Goal: Task Accomplishment & Management: Manage account settings

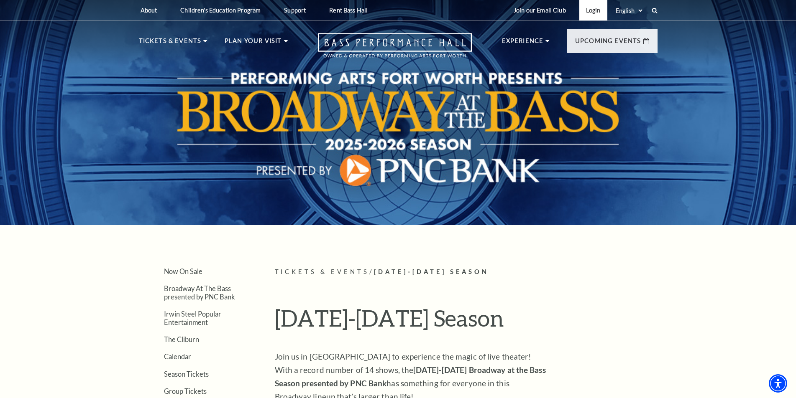
click at [592, 14] on link "Login" at bounding box center [593, 10] width 28 height 20
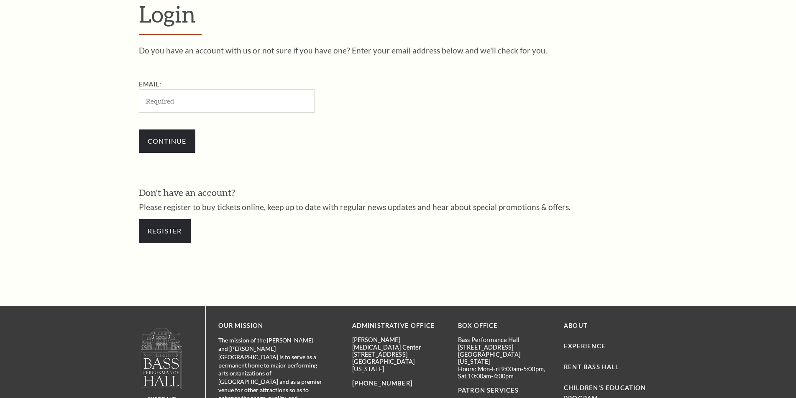
scroll to position [343, 0]
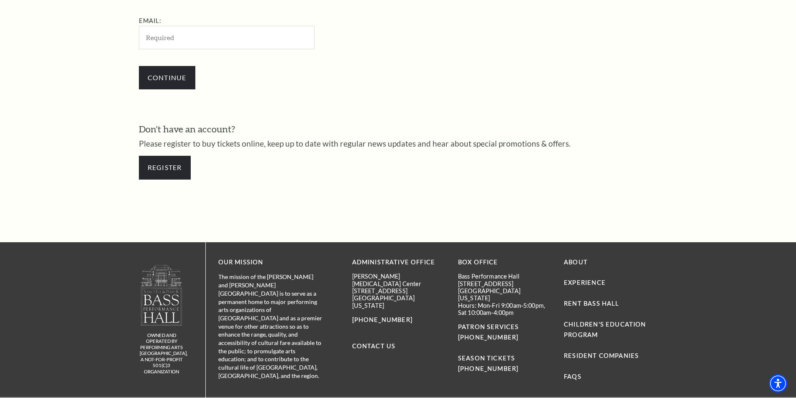
click at [189, 37] on input "Email:" at bounding box center [227, 37] width 176 height 23
type input "baiting2007@gmail.com"
click at [163, 78] on input "Continue" at bounding box center [167, 77] width 56 height 23
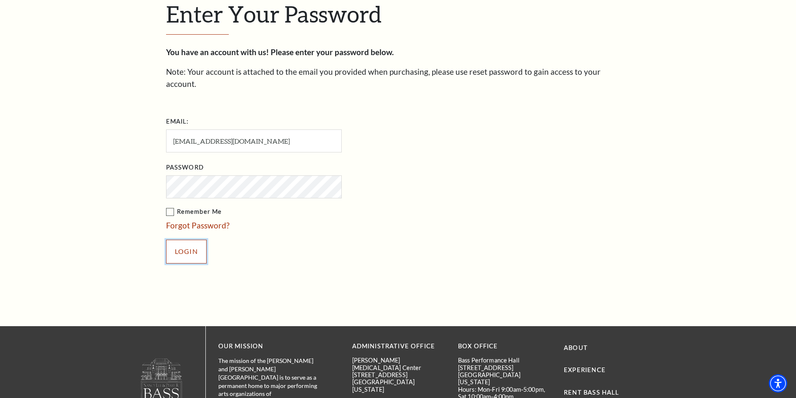
click at [189, 246] on input "Login" at bounding box center [186, 251] width 41 height 23
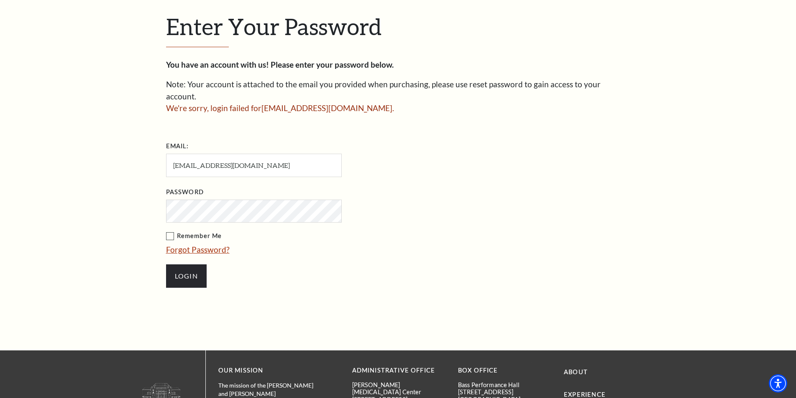
click at [194, 245] on link "Forgot Password?" at bounding box center [198, 250] width 64 height 10
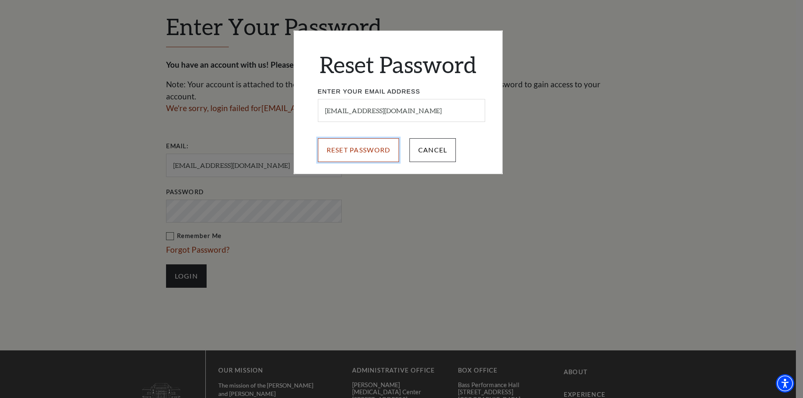
click at [361, 149] on input "Reset Password" at bounding box center [359, 149] width 82 height 23
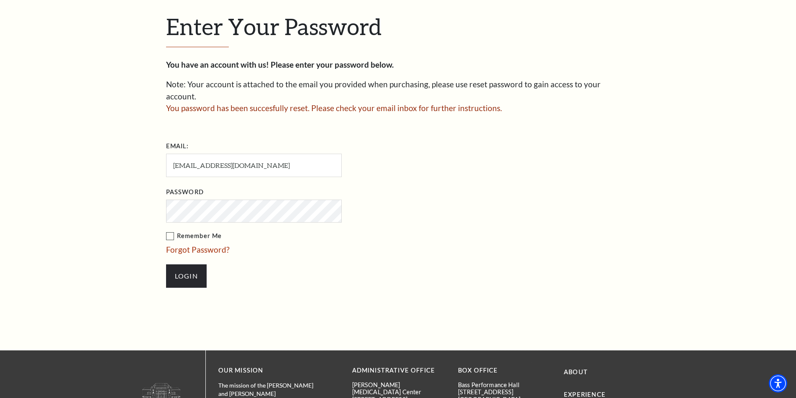
click at [432, 158] on ul "Email: [EMAIL_ADDRESS][DOMAIN_NAME] Password Remember Me Forgot Password? Login" at bounding box center [302, 218] width 272 height 157
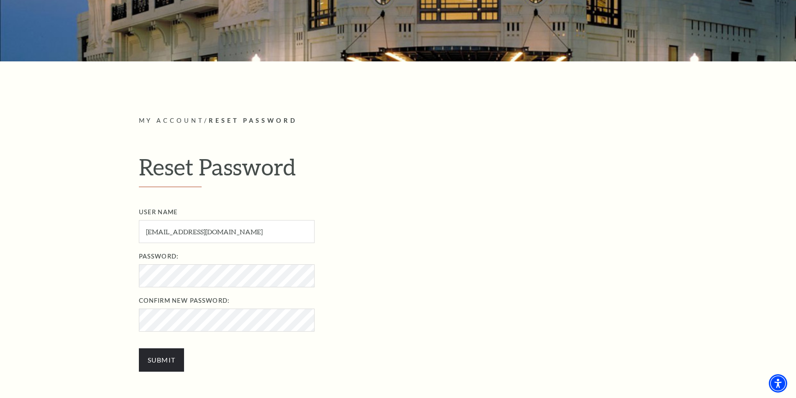
scroll to position [293, 0]
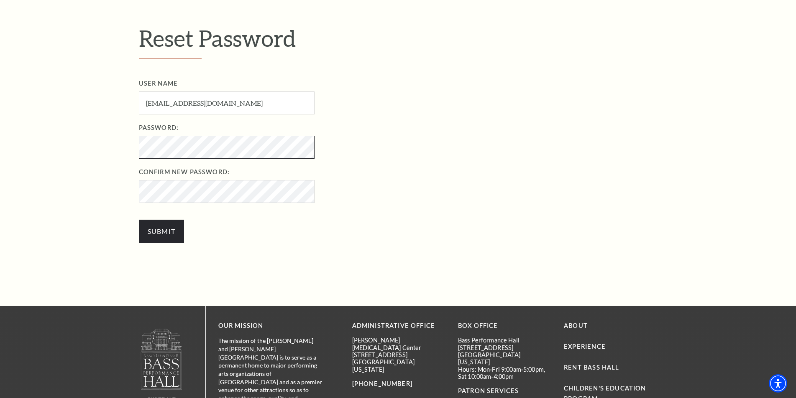
click at [122, 142] on div "My Account / Reset Password Reset Password User Name baiting2007@gmail.com User…" at bounding box center [398, 120] width 796 height 374
click at [359, 172] on label "Confirm New Password:" at bounding box center [407, 172] width 536 height 10
click at [164, 227] on input "Submit" at bounding box center [162, 231] width 46 height 23
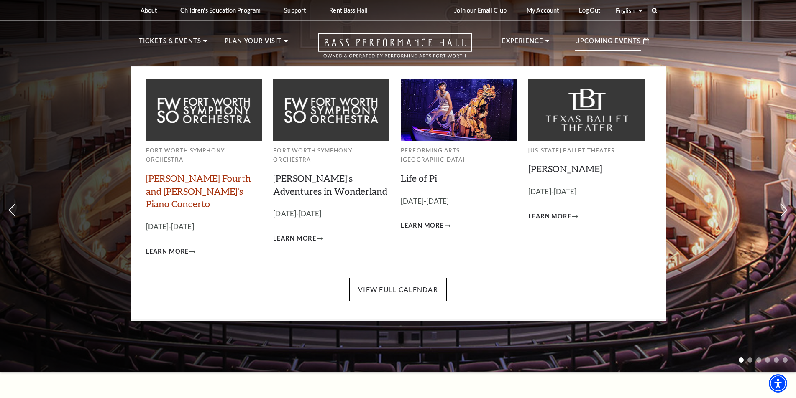
click at [194, 173] on link "[PERSON_NAME] Fourth and [PERSON_NAME]'s Piano Concerto" at bounding box center [198, 191] width 105 height 37
